Goal: Task Accomplishment & Management: Use online tool/utility

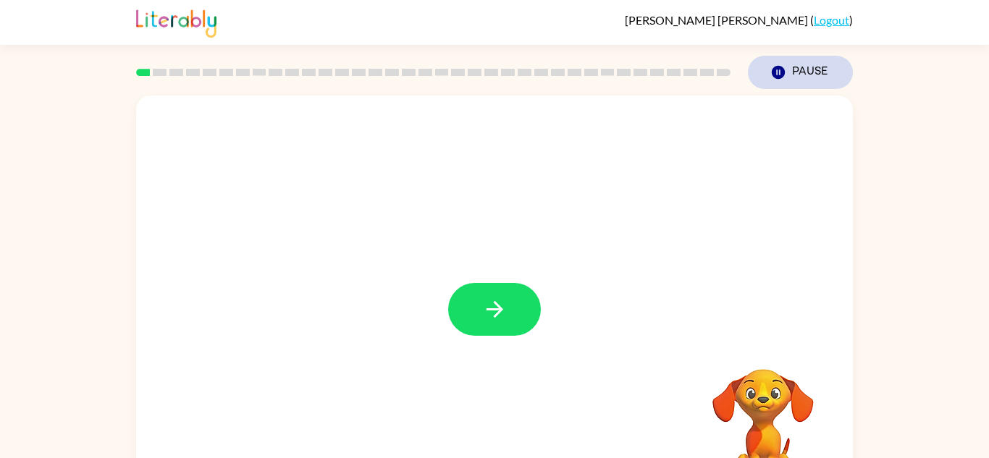
click at [815, 62] on button "Pause Pause" at bounding box center [800, 72] width 105 height 33
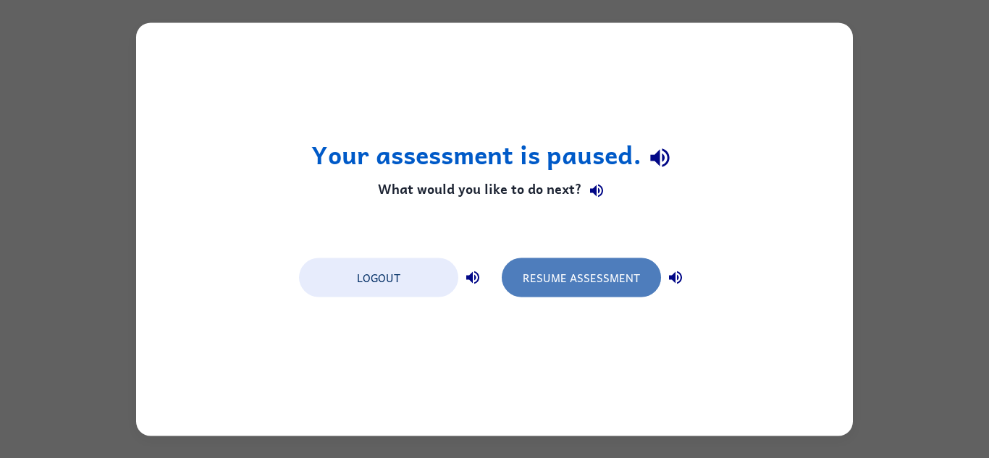
click at [631, 279] on button "Resume Assessment" at bounding box center [581, 277] width 159 height 39
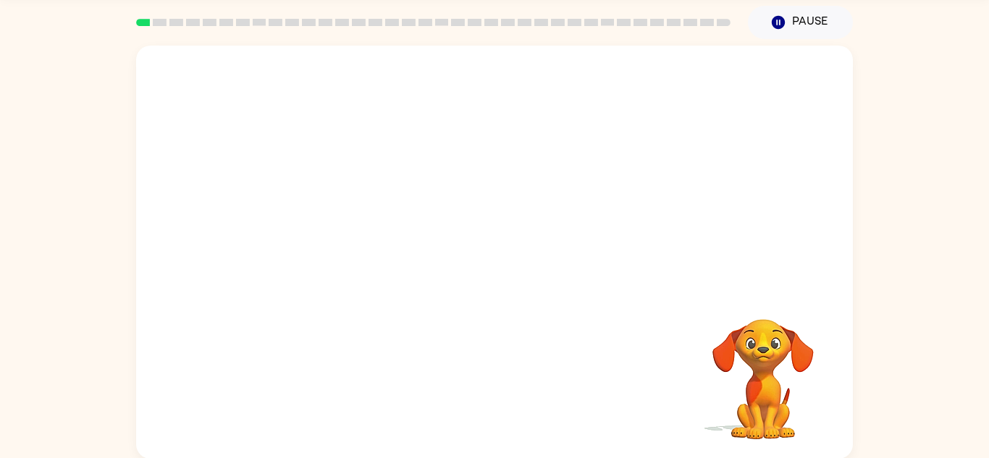
scroll to position [51, 0]
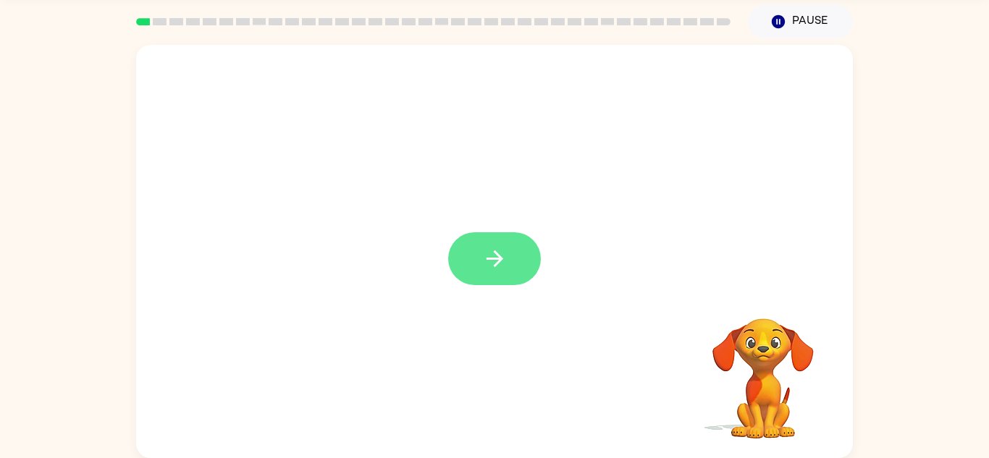
click at [511, 264] on button "button" at bounding box center [494, 258] width 93 height 53
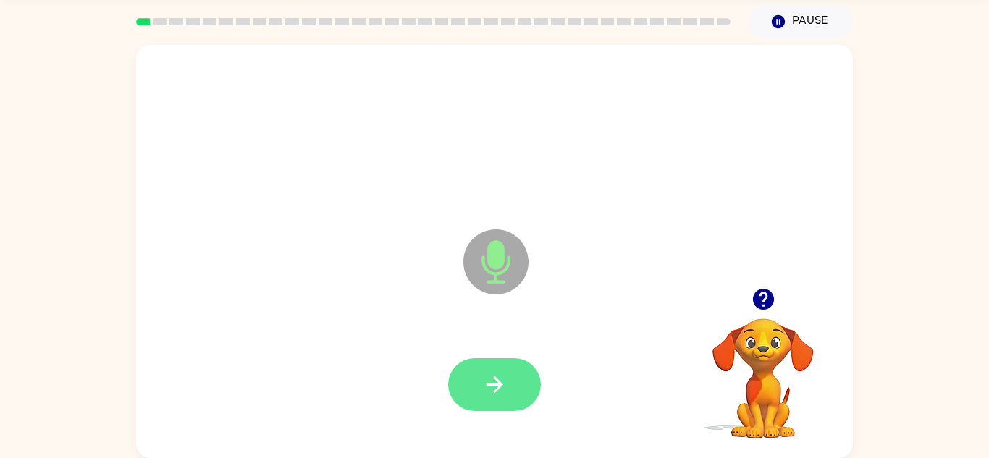
click at [482, 407] on button "button" at bounding box center [494, 384] width 93 height 53
click at [490, 383] on icon "button" at bounding box center [494, 384] width 25 height 25
click at [466, 381] on button "button" at bounding box center [494, 384] width 93 height 53
click at [485, 385] on icon "button" at bounding box center [494, 384] width 25 height 25
click at [487, 385] on icon "button" at bounding box center [494, 385] width 17 height 17
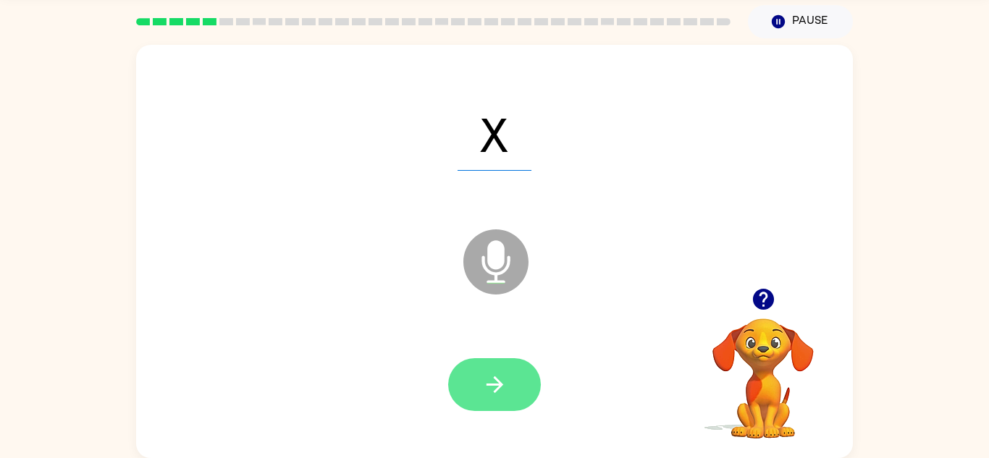
click at [492, 391] on icon "button" at bounding box center [494, 384] width 25 height 25
click at [497, 386] on icon "button" at bounding box center [494, 384] width 25 height 25
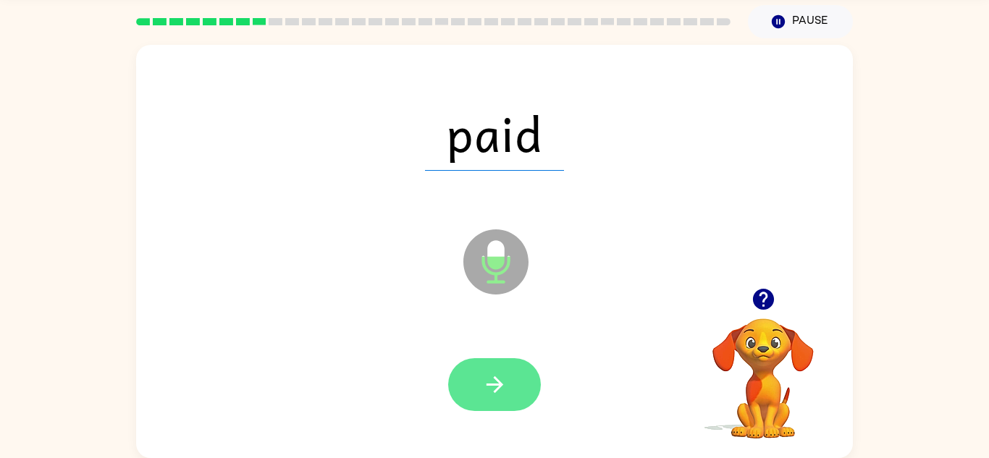
click at [495, 387] on icon "button" at bounding box center [494, 384] width 25 height 25
click at [499, 393] on icon "button" at bounding box center [494, 384] width 25 height 25
click at [495, 387] on icon "button" at bounding box center [494, 384] width 25 height 25
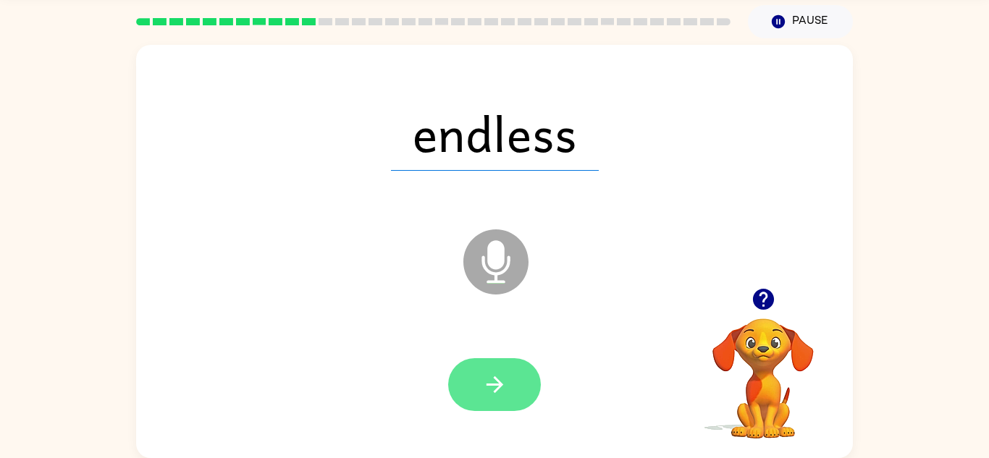
click at [514, 384] on button "button" at bounding box center [494, 384] width 93 height 53
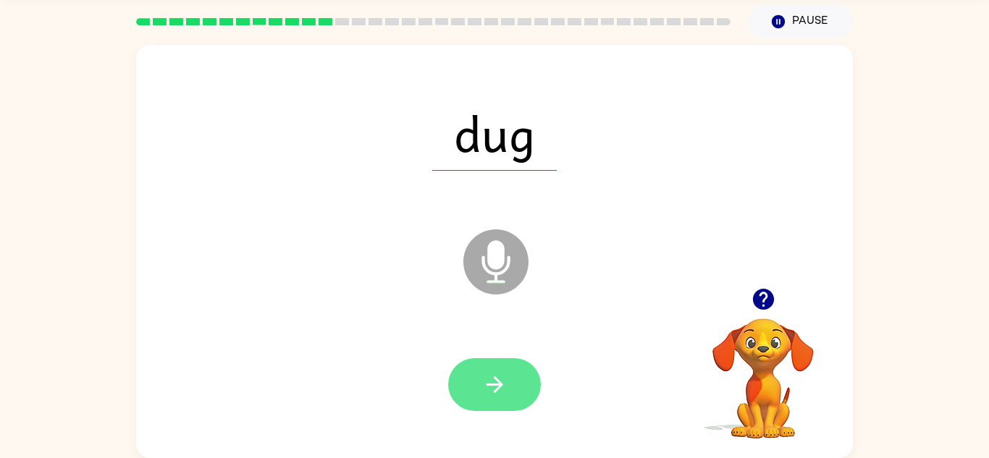
click at [506, 387] on icon "button" at bounding box center [494, 384] width 25 height 25
click at [493, 387] on icon "button" at bounding box center [494, 384] width 25 height 25
click at [492, 400] on button "button" at bounding box center [494, 384] width 93 height 53
click at [491, 382] on icon "button" at bounding box center [494, 384] width 25 height 25
click at [510, 391] on button "button" at bounding box center [494, 384] width 93 height 53
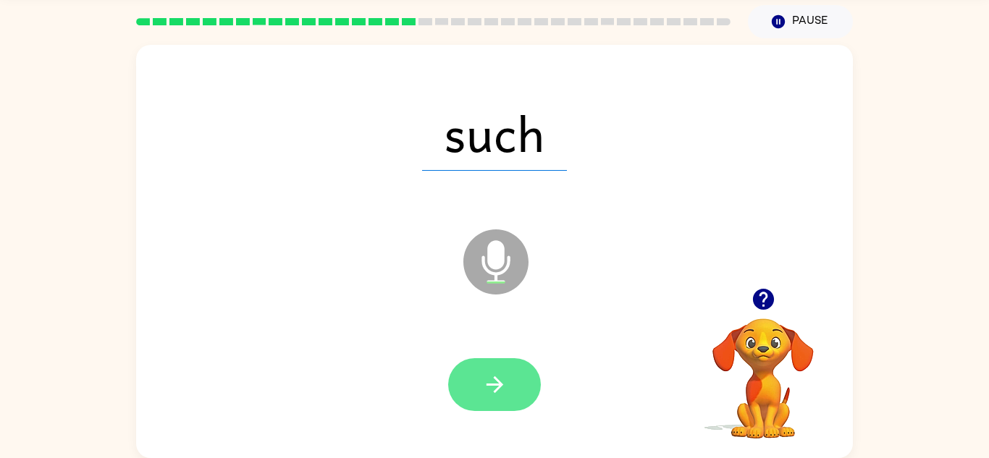
click at [501, 382] on icon "button" at bounding box center [494, 384] width 25 height 25
click at [507, 384] on icon "button" at bounding box center [494, 384] width 25 height 25
click at [499, 380] on icon "button" at bounding box center [494, 384] width 25 height 25
click at [492, 384] on icon "button" at bounding box center [494, 385] width 17 height 17
click at [487, 388] on icon "button" at bounding box center [494, 384] width 25 height 25
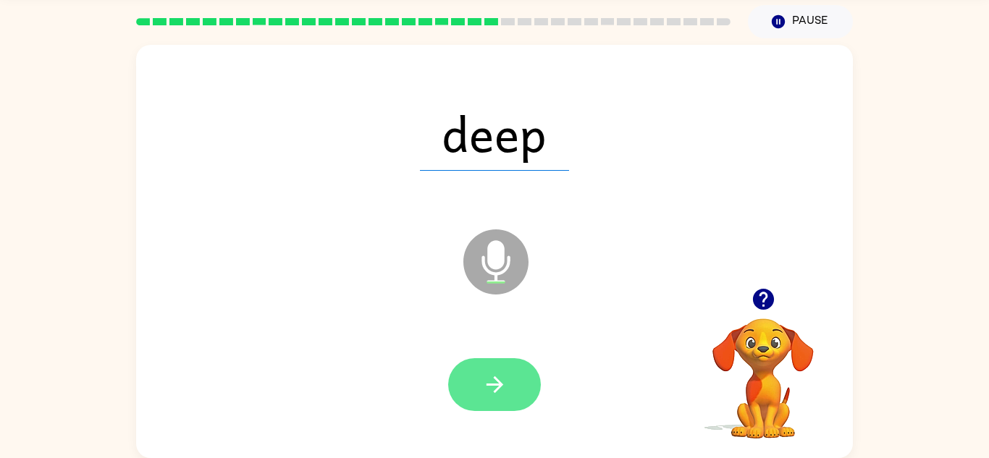
click at [483, 403] on button "button" at bounding box center [494, 384] width 93 height 53
click at [482, 389] on icon "button" at bounding box center [494, 384] width 25 height 25
click at [498, 377] on icon "button" at bounding box center [494, 384] width 25 height 25
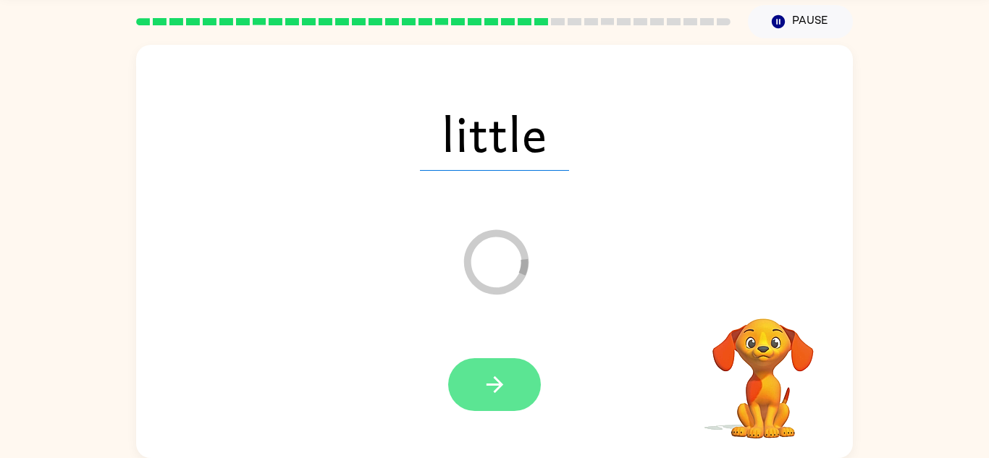
click at [489, 379] on icon "button" at bounding box center [494, 384] width 25 height 25
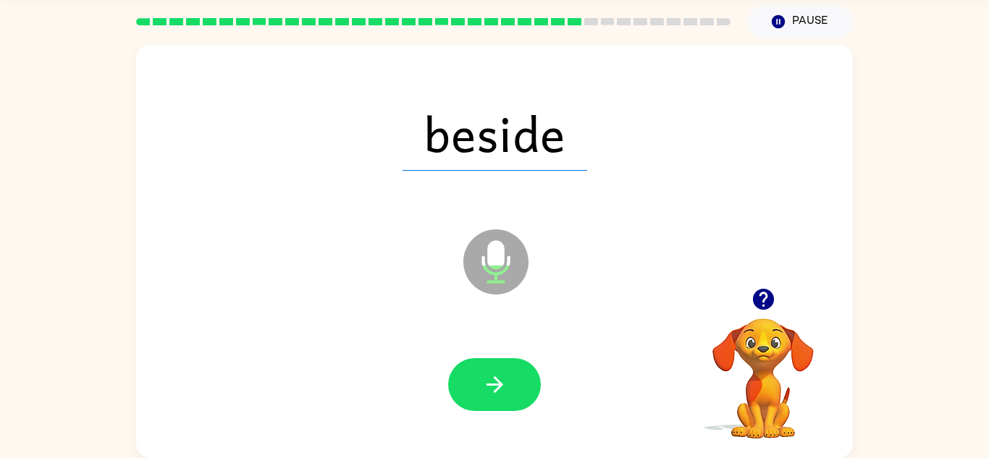
click at [479, 350] on div at bounding box center [495, 385] width 688 height 119
click at [508, 381] on button "button" at bounding box center [494, 384] width 93 height 53
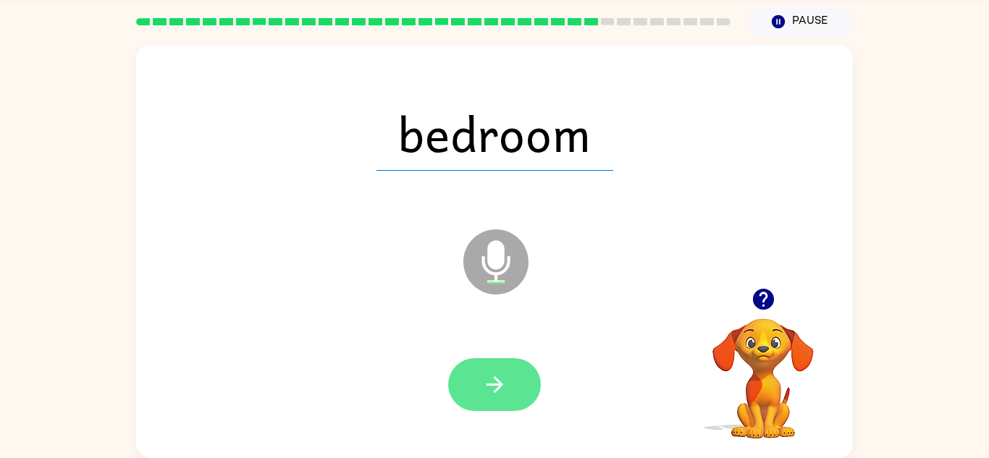
click at [495, 390] on icon "button" at bounding box center [494, 385] width 17 height 17
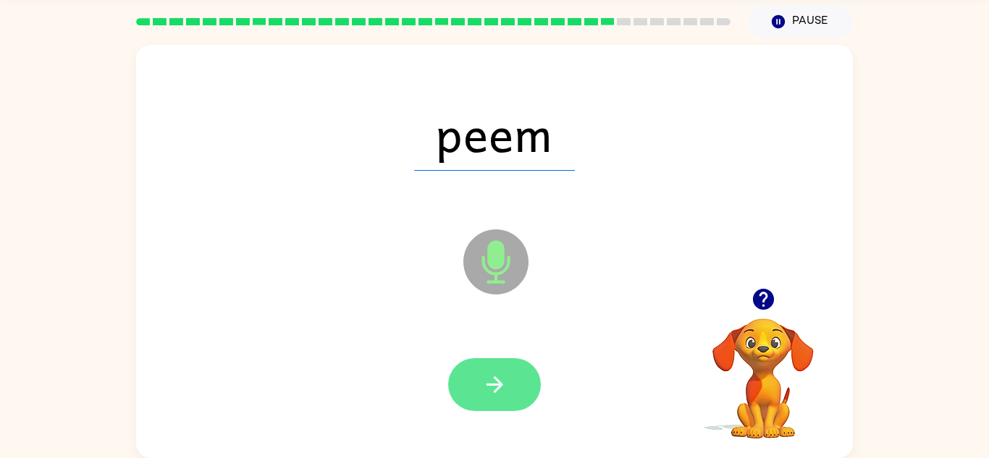
click at [491, 369] on button "button" at bounding box center [494, 384] width 93 height 53
click at [495, 371] on button "button" at bounding box center [494, 384] width 93 height 53
click at [478, 363] on button "button" at bounding box center [494, 384] width 93 height 53
click at [490, 374] on icon "button" at bounding box center [494, 384] width 25 height 25
click at [495, 382] on icon "button" at bounding box center [494, 384] width 25 height 25
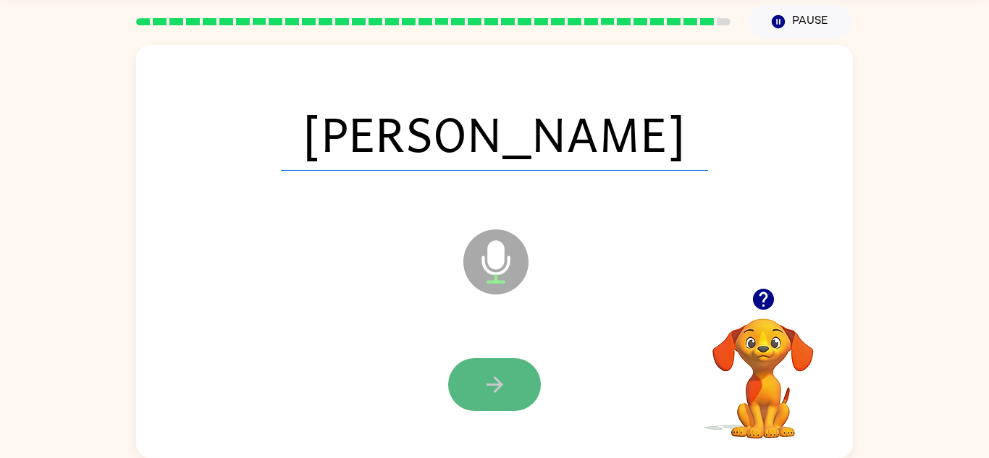
click at [479, 386] on button "button" at bounding box center [494, 384] width 93 height 53
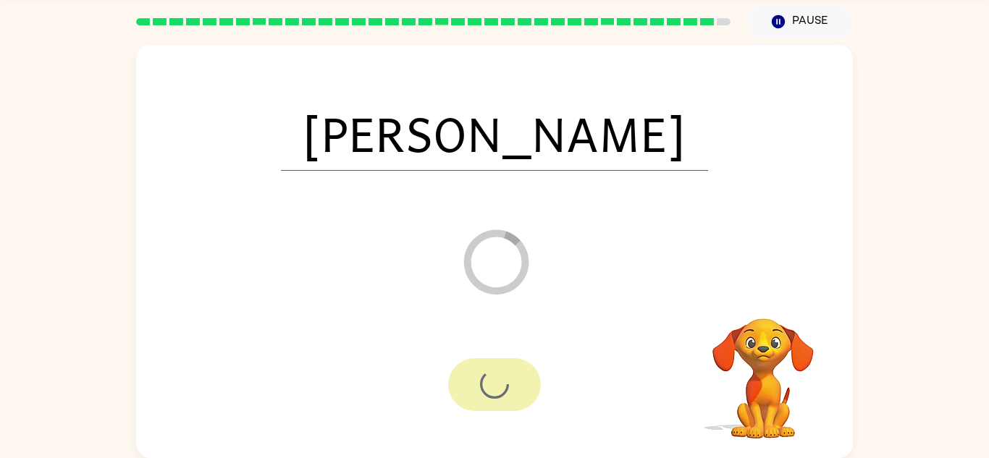
scroll to position [25, 0]
